Goal: Task Accomplishment & Management: Use online tool/utility

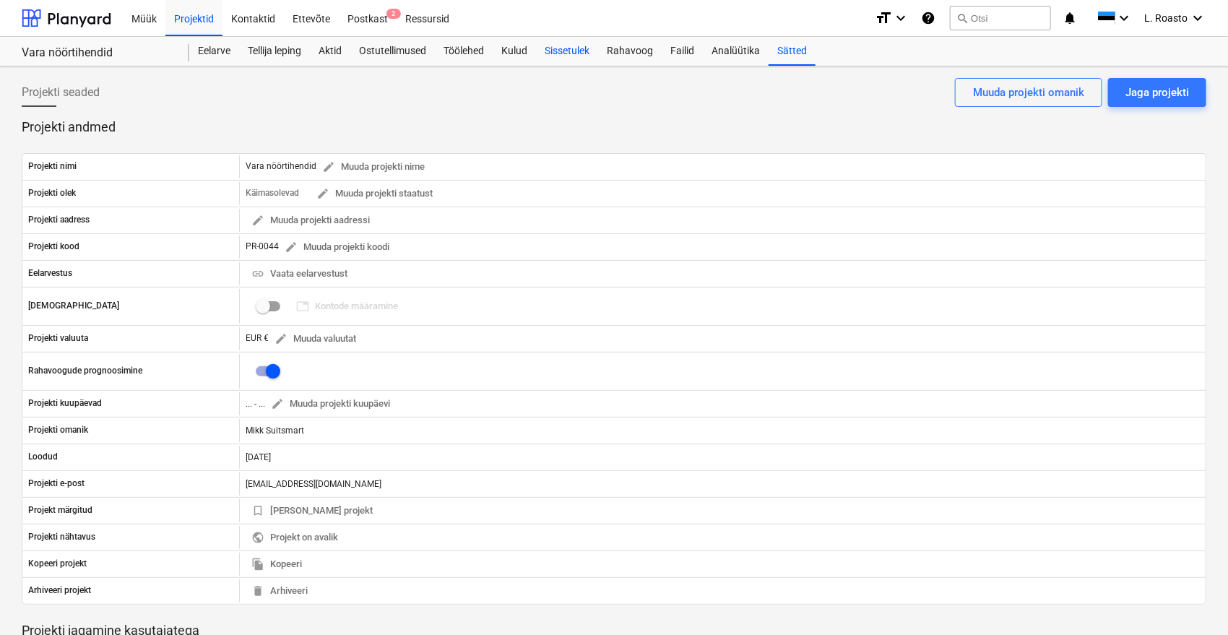
click at [591, 53] on div "Sissetulek" at bounding box center [567, 51] width 62 height 29
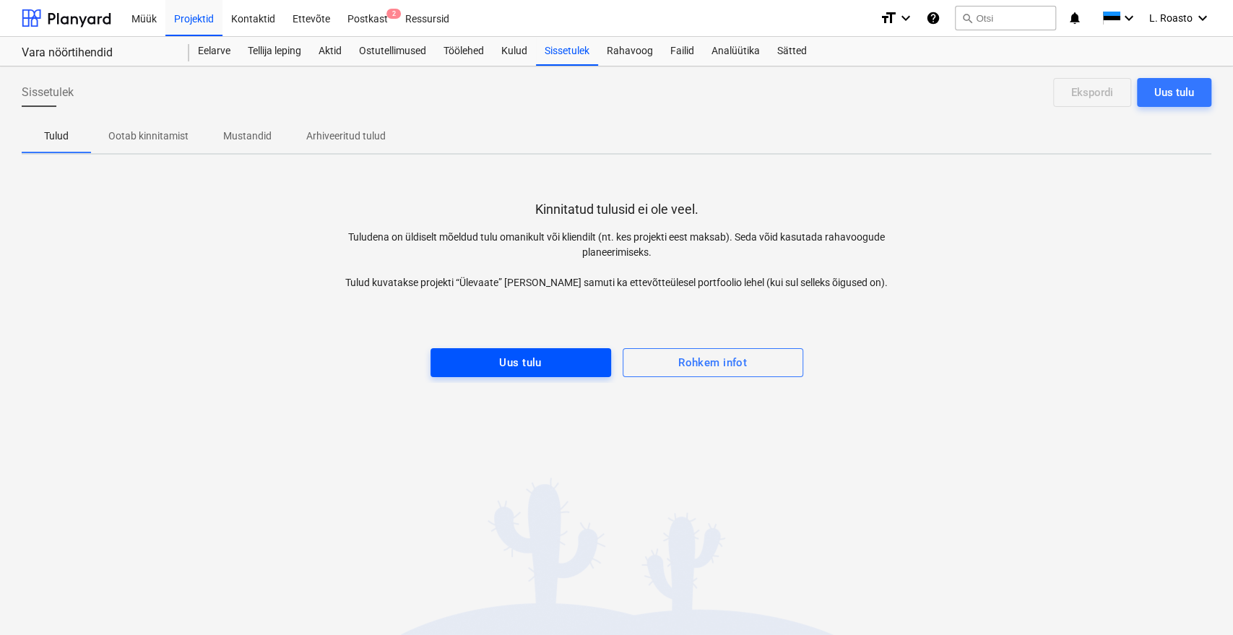
click at [548, 366] on span "Uus tulu" at bounding box center [520, 362] width 149 height 19
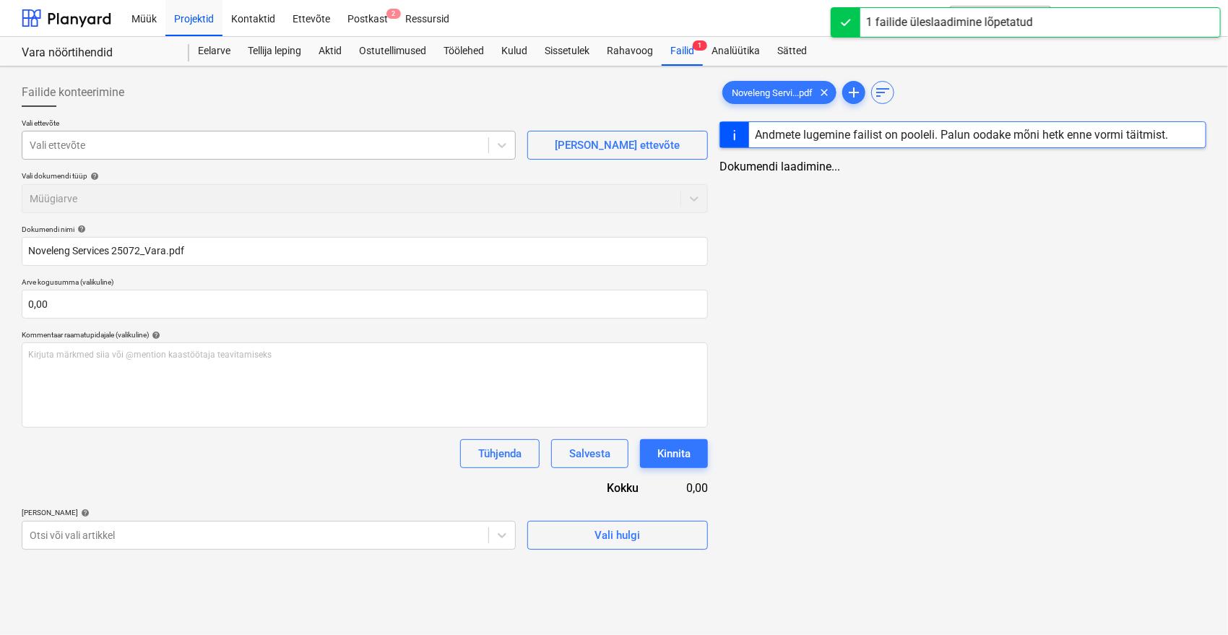
type input "Noveleng Services 25072_Vara.pdf"
click at [173, 136] on div "Vali ettevõte" at bounding box center [255, 145] width 466 height 20
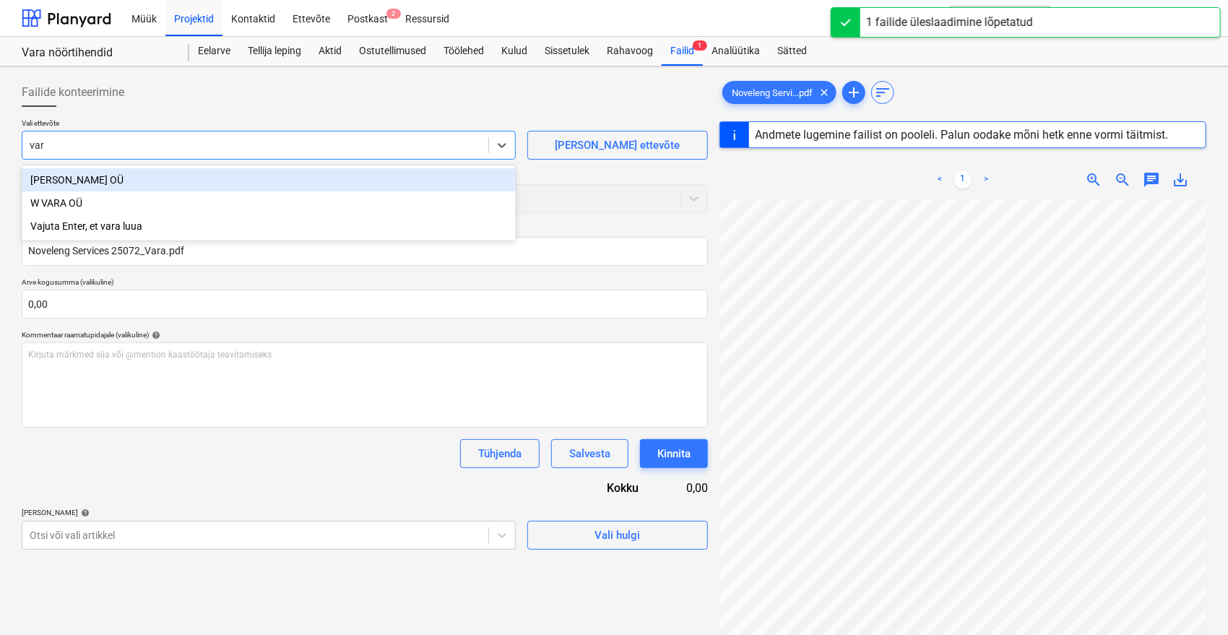
type input "vara"
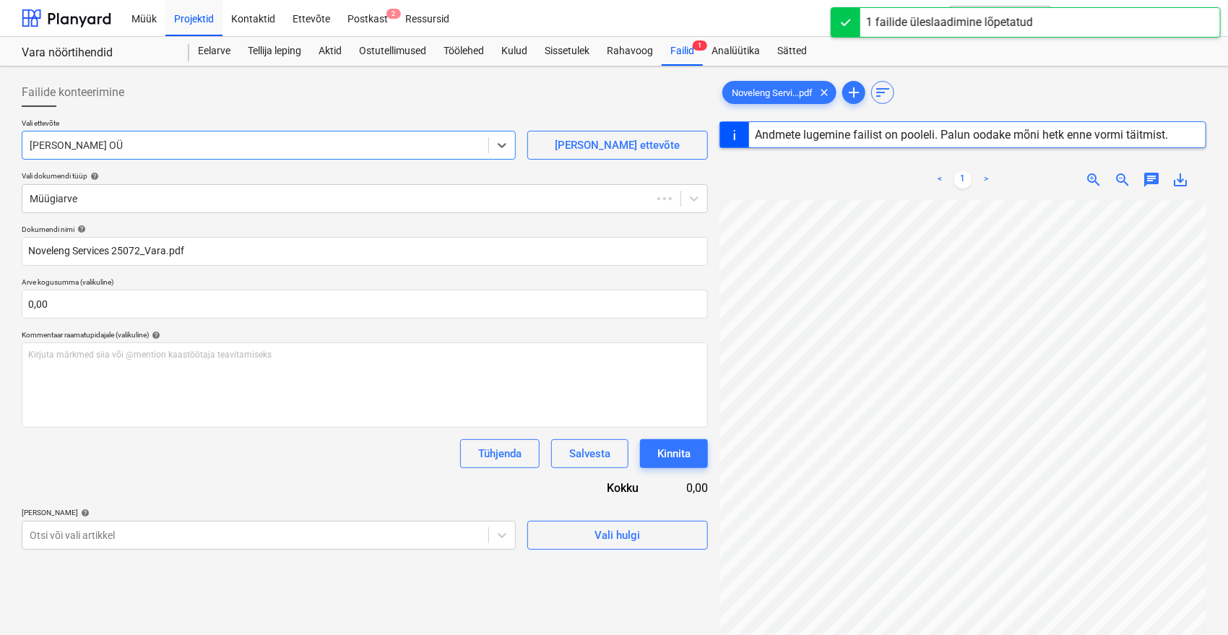
type input "25072"
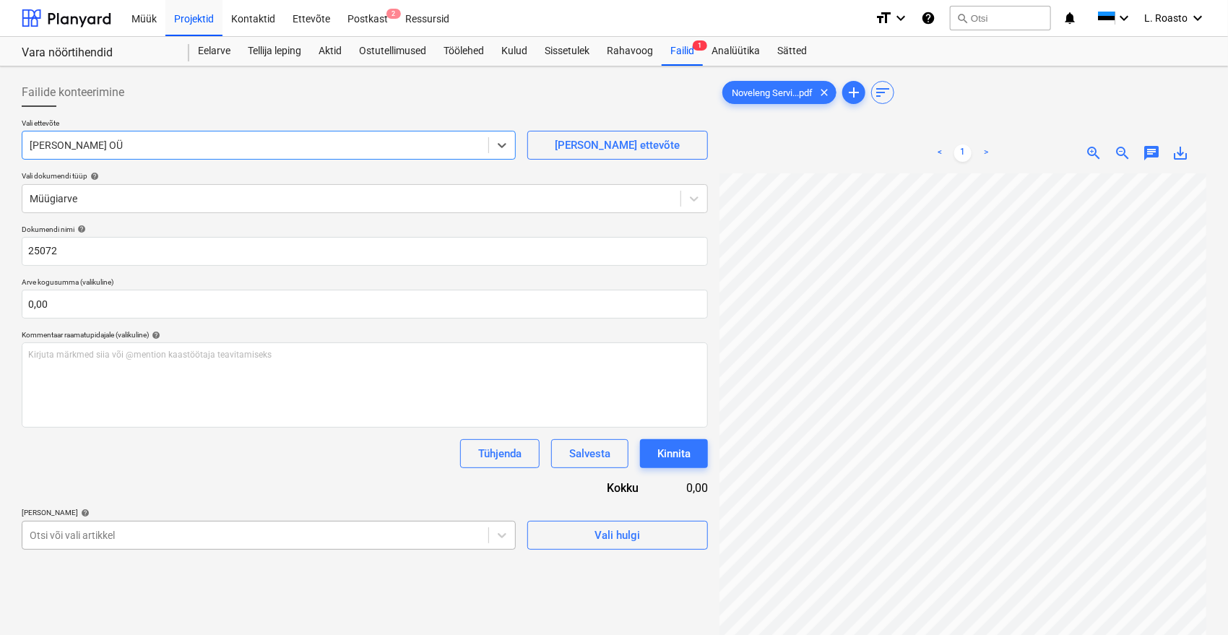
click at [190, 527] on body "Müük Projektid Kontaktid Ettevõte Postkast 2 Ressursid format_size keyboard_arr…" at bounding box center [614, 317] width 1228 height 635
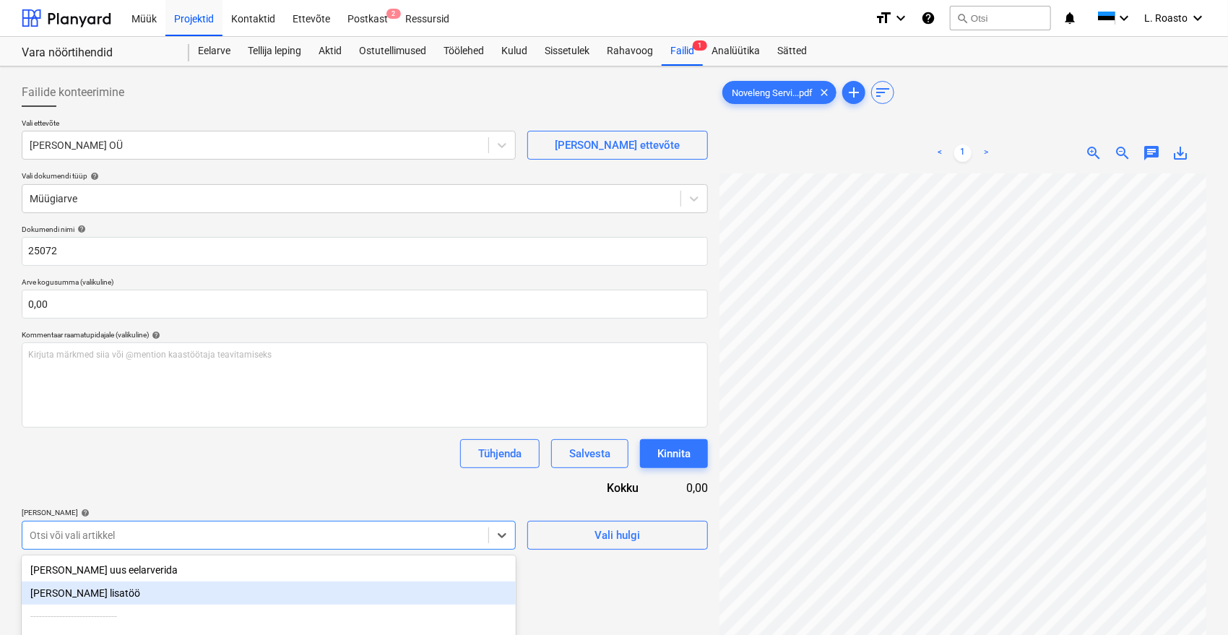
scroll to position [74, 0]
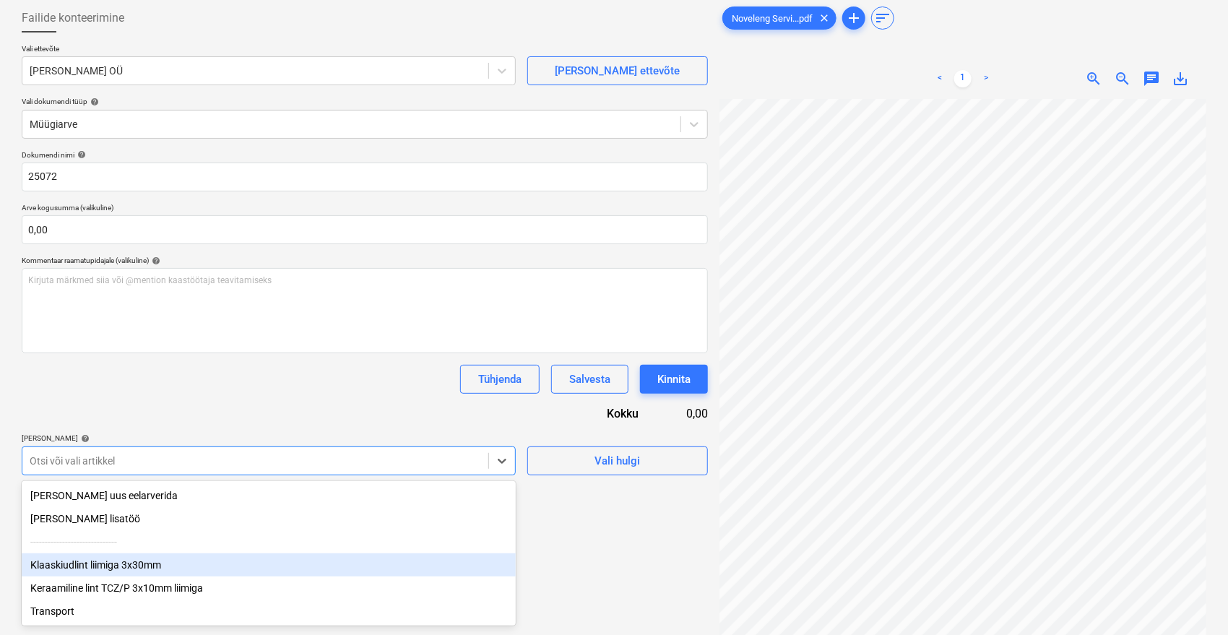
click at [131, 571] on div "Klaaskiudlint liimiga 3x30mm" at bounding box center [269, 564] width 494 height 23
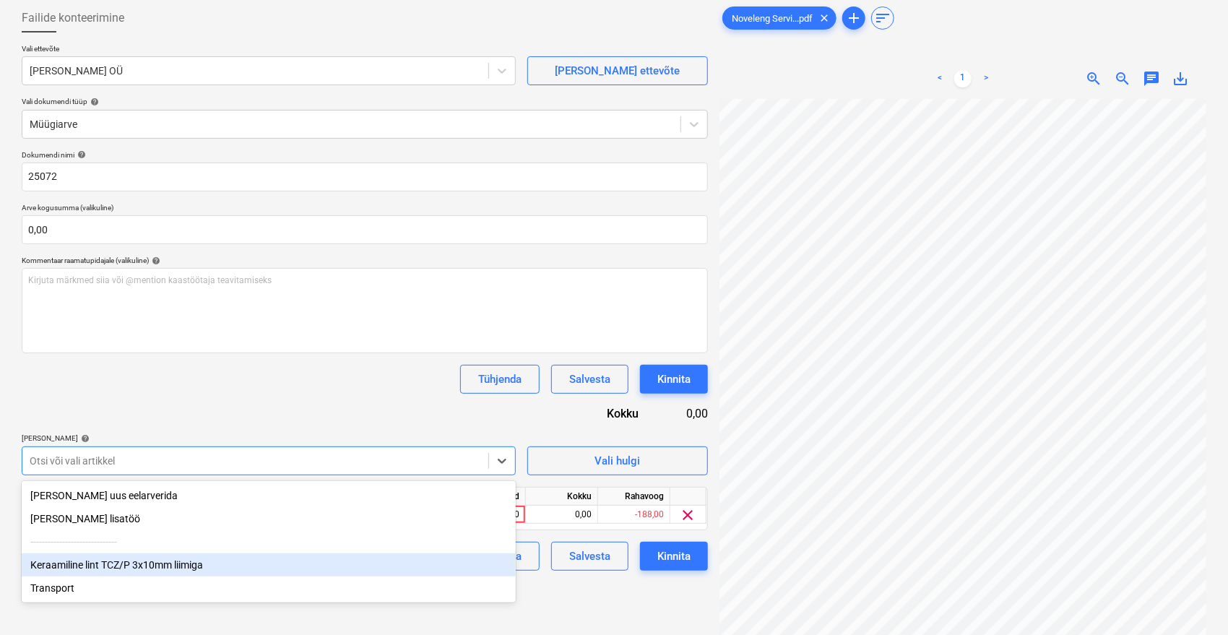
click at [129, 573] on div "Keraamiline lint TCZ/P 3x10mm liimiga" at bounding box center [269, 564] width 494 height 23
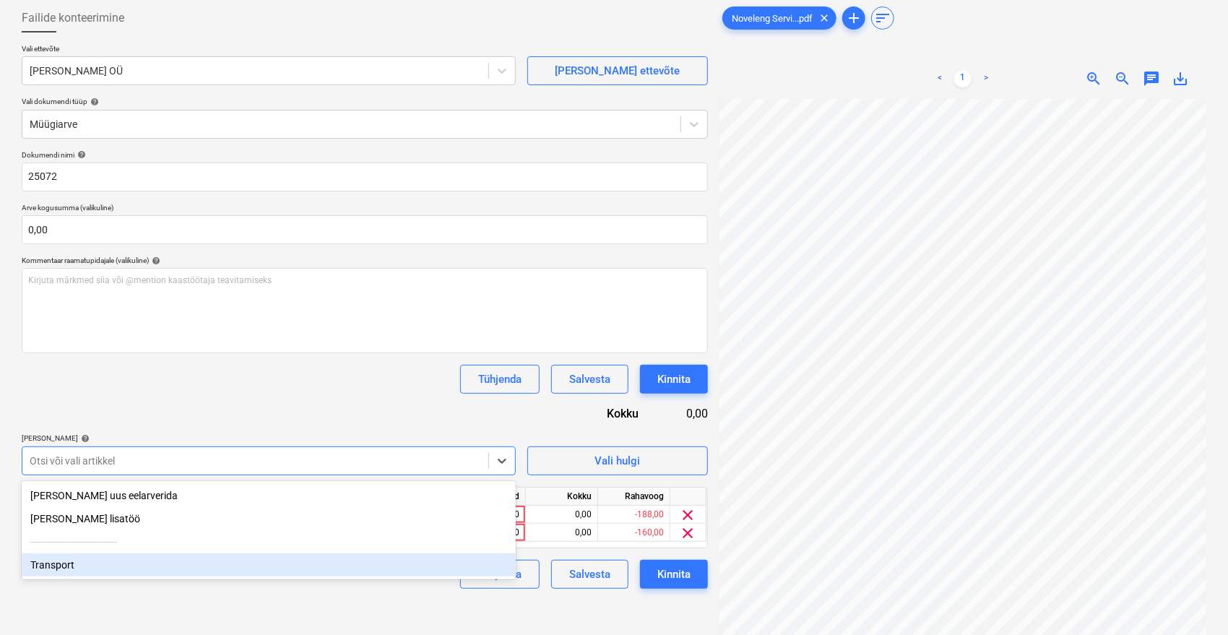
click at [115, 571] on div "Transport" at bounding box center [269, 564] width 494 height 23
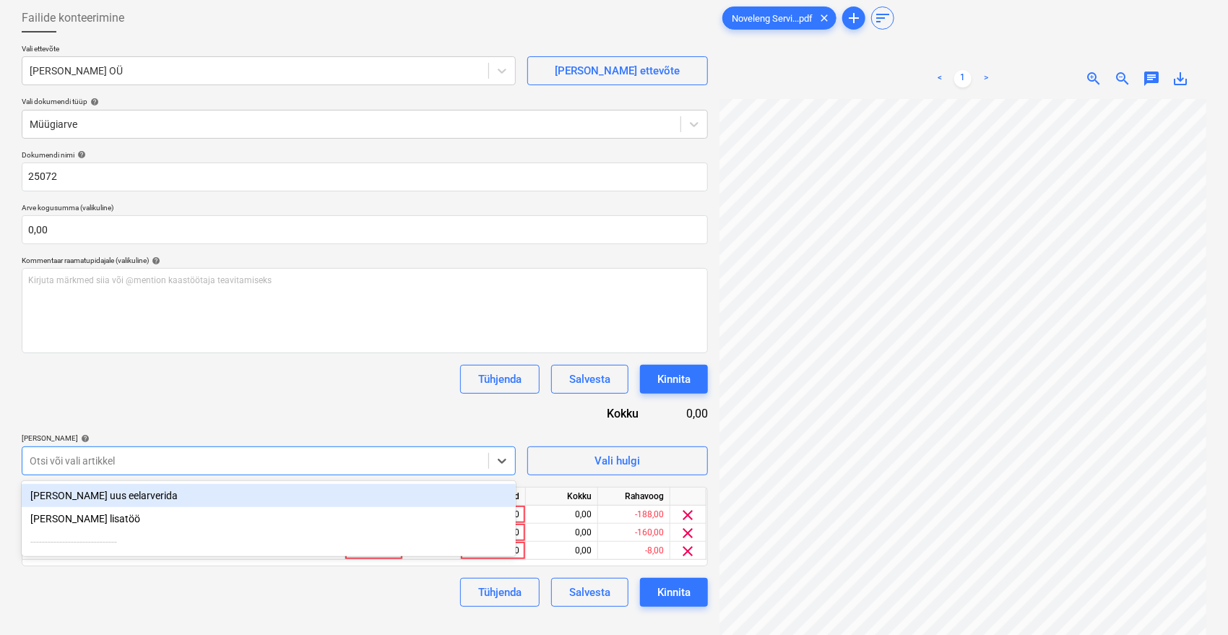
click at [370, 415] on div "Dokumendi nimi help 25072 Arve kogusumma (valikuline) 0,00 Kommentaar raamatupi…" at bounding box center [365, 378] width 686 height 456
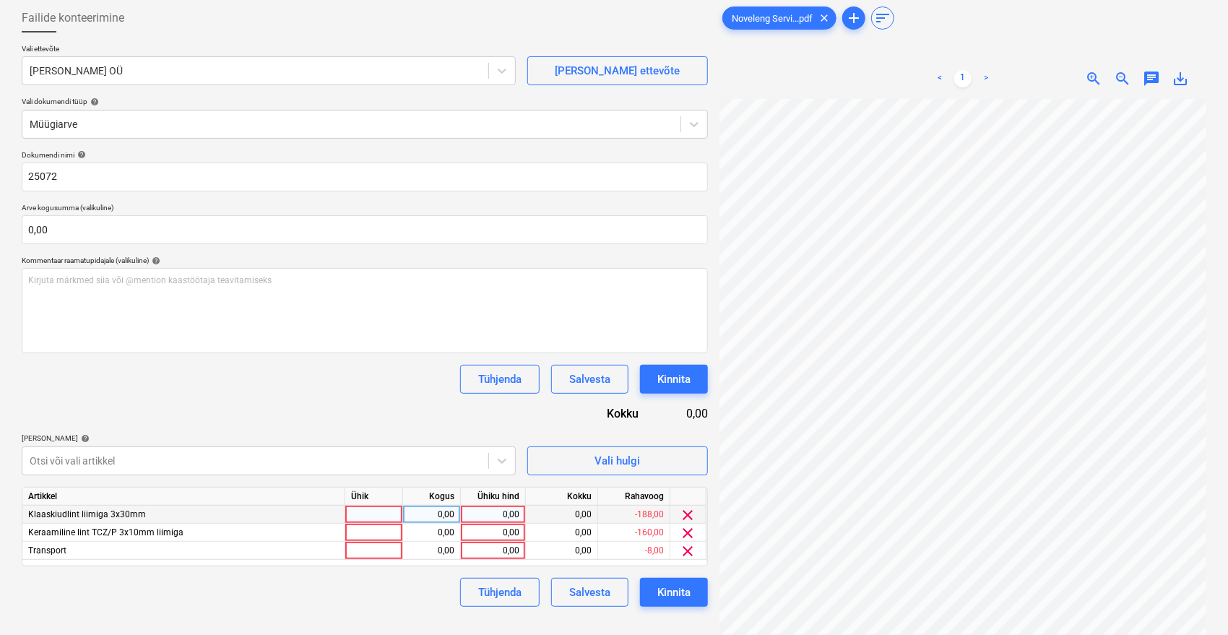
click at [493, 513] on div "0,00" at bounding box center [493, 515] width 53 height 18
type input "244,4"
type input "208"
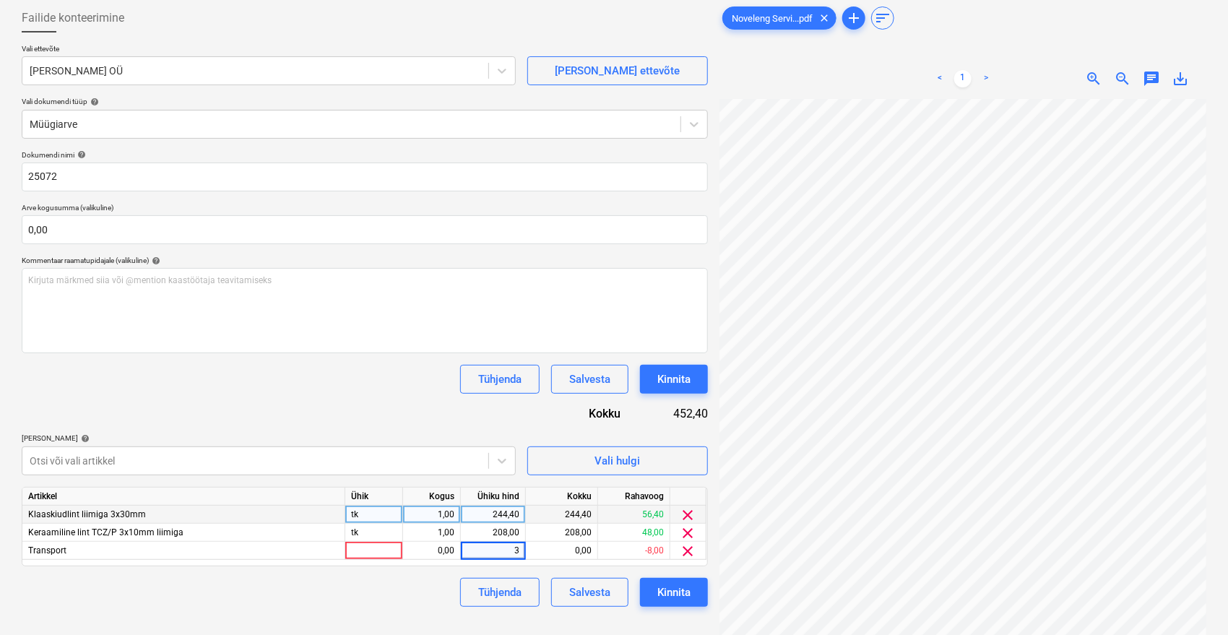
type input "30"
click at [375, 419] on div "Dokumendi nimi help 25072 Arve kogusumma (valikuline) 0,00 Kommentaar raamatupi…" at bounding box center [365, 378] width 686 height 456
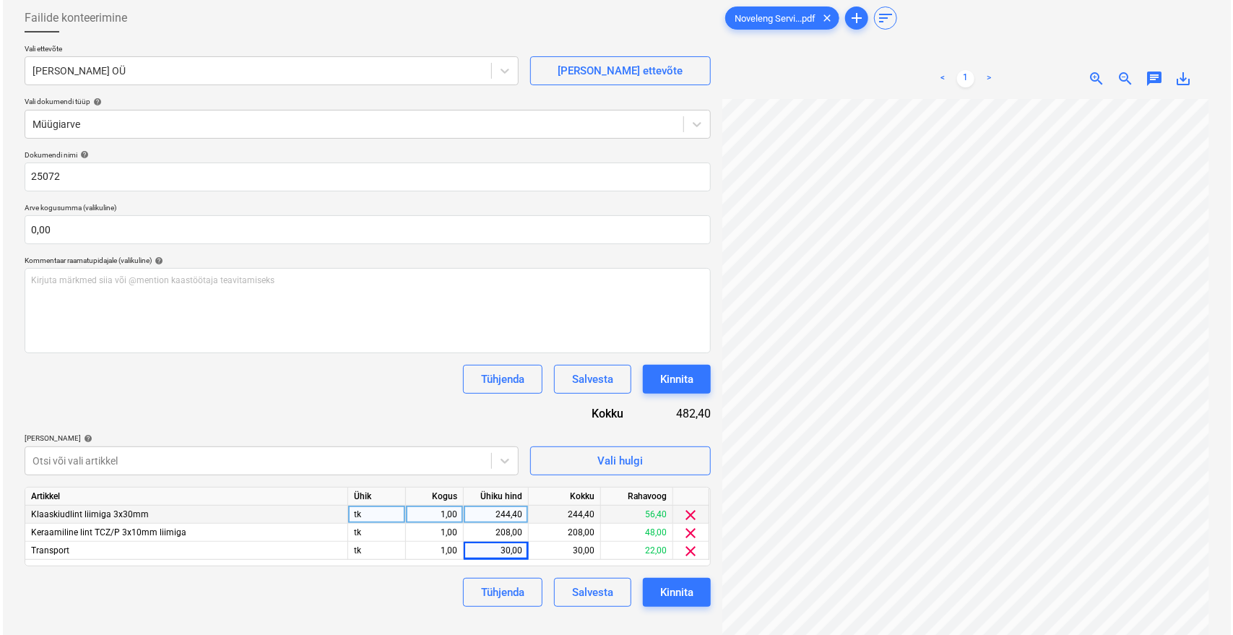
scroll to position [74, 58]
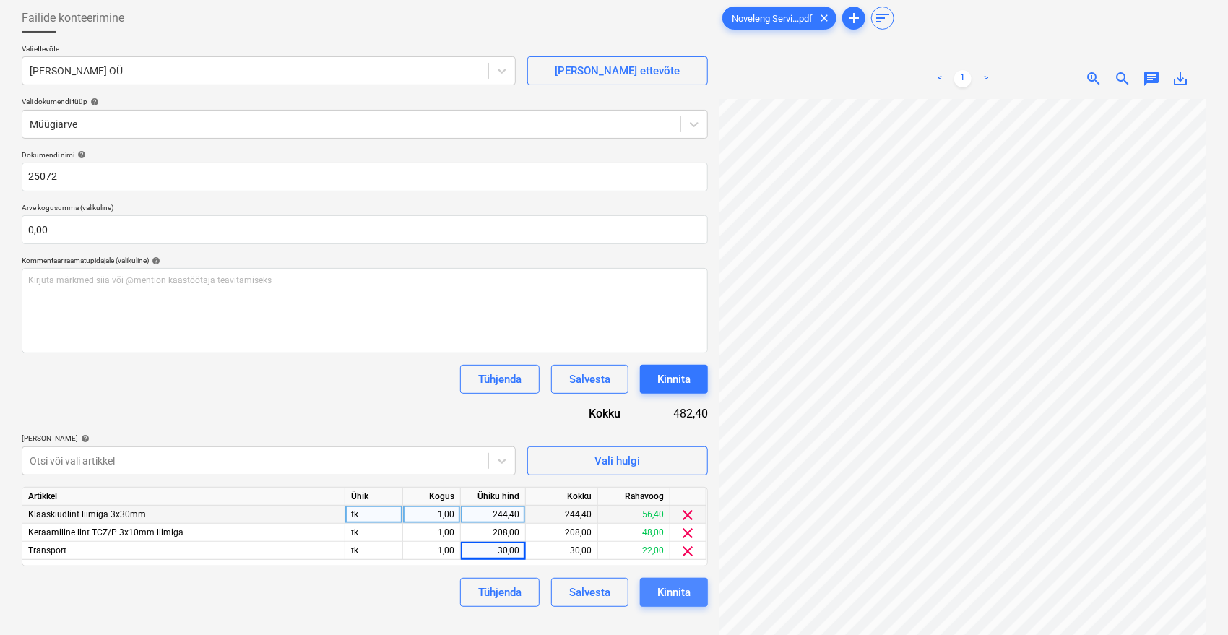
click at [688, 587] on div "Kinnita" at bounding box center [673, 592] width 33 height 19
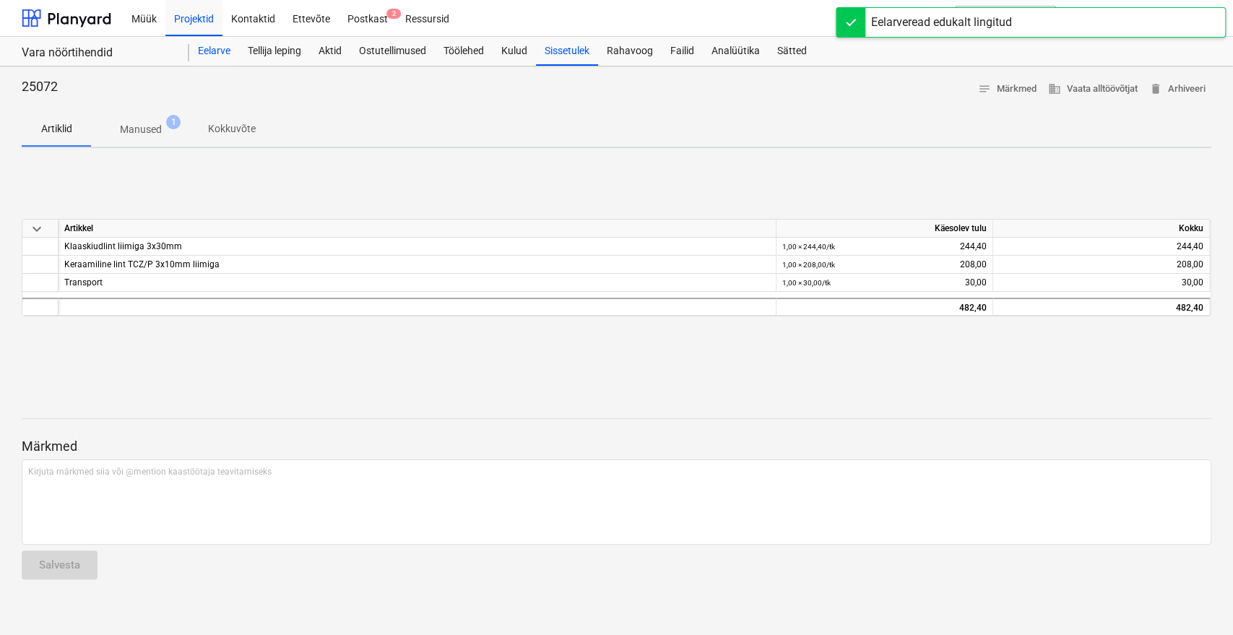
click at [191, 49] on div "Eelarve" at bounding box center [214, 51] width 50 height 29
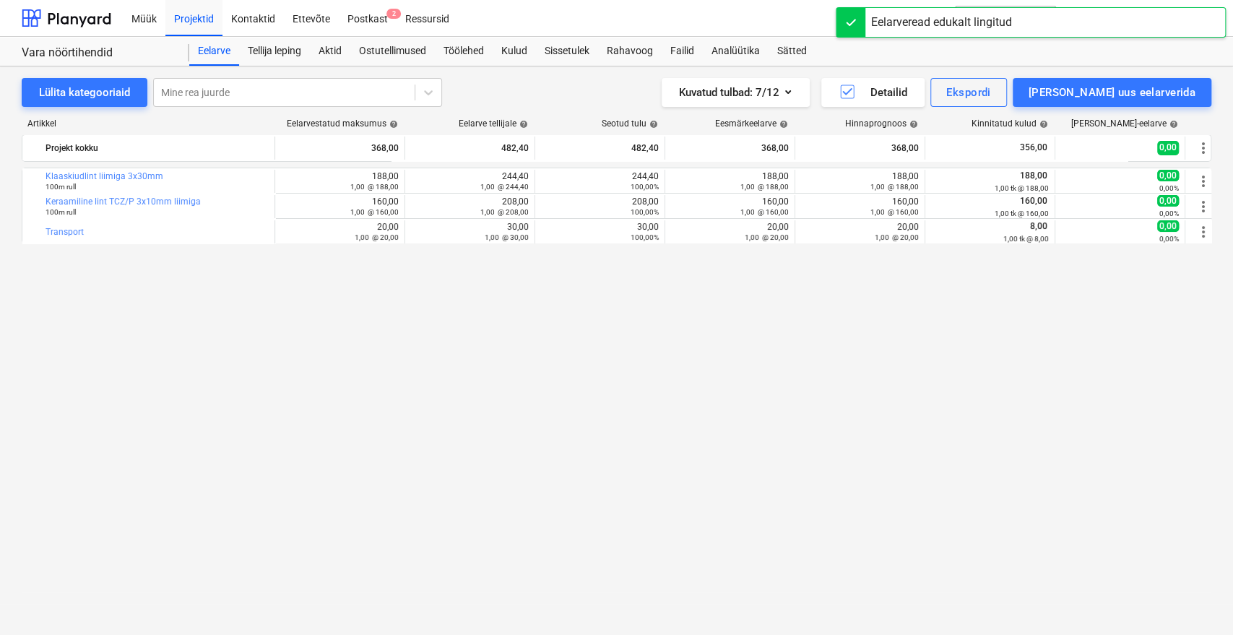
click at [721, 375] on div "bar_chart Klaaskiudlint liimiga 3x30mm 100m rull edit 188,00 1,00 @ 188,00 edit…" at bounding box center [616, 371] width 1189 height 407
